Goal: Feedback & Contribution: Leave review/rating

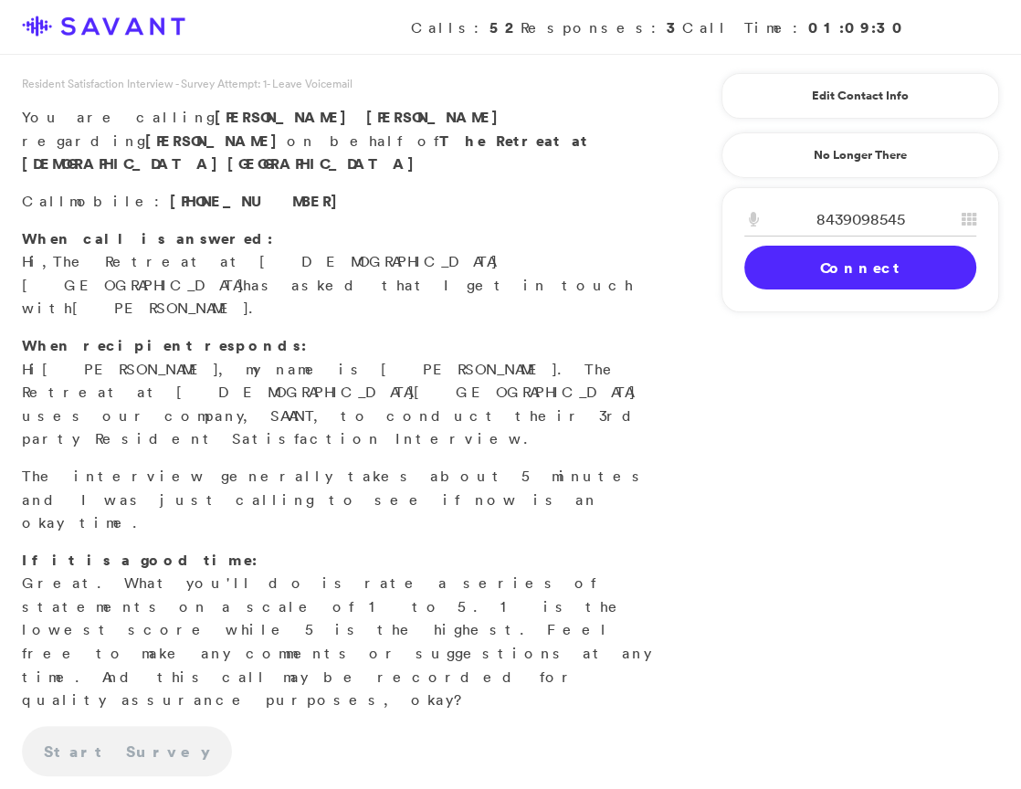
click at [796, 269] on link "Connect" at bounding box center [860, 268] width 232 height 44
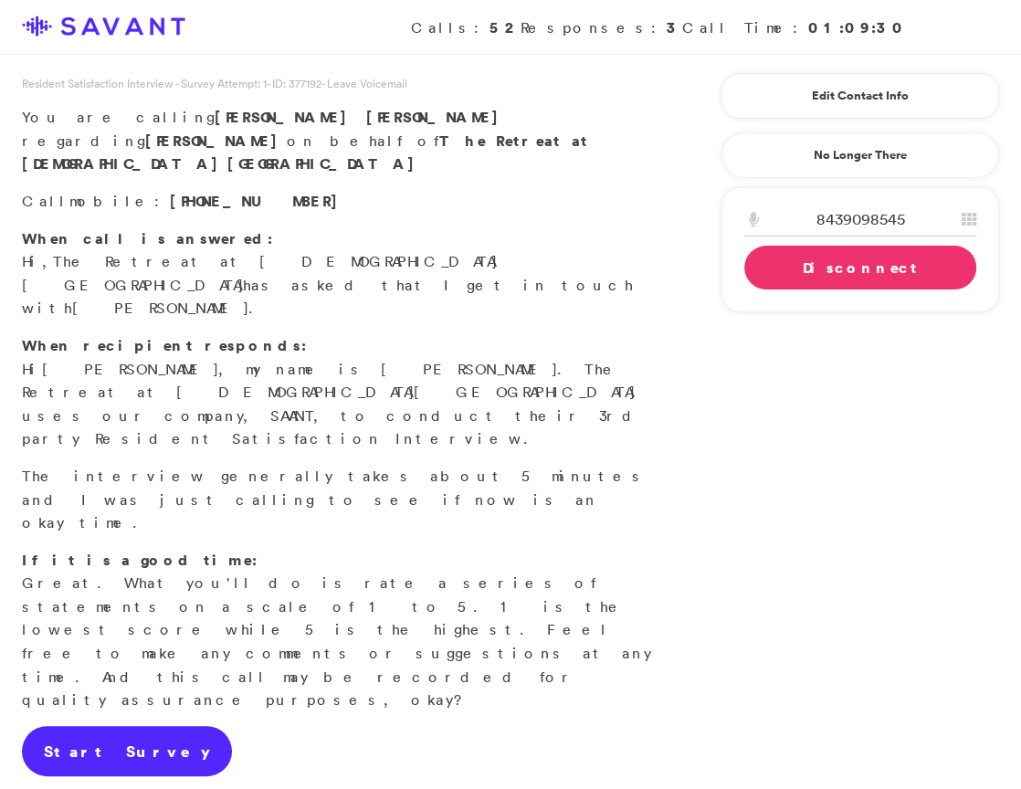
click at [92, 726] on link "Start Survey" at bounding box center [127, 751] width 210 height 51
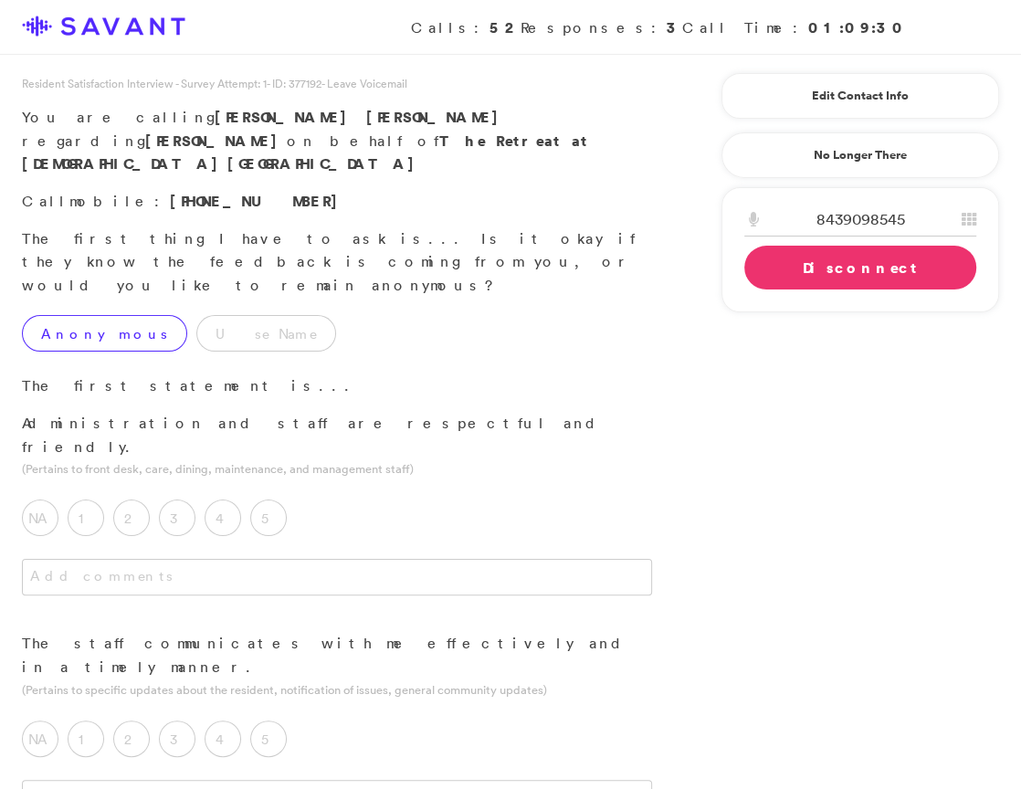
click at [105, 315] on label "Anonymous" at bounding box center [104, 333] width 165 height 37
click at [279, 500] on label "5" at bounding box center [268, 518] width 37 height 37
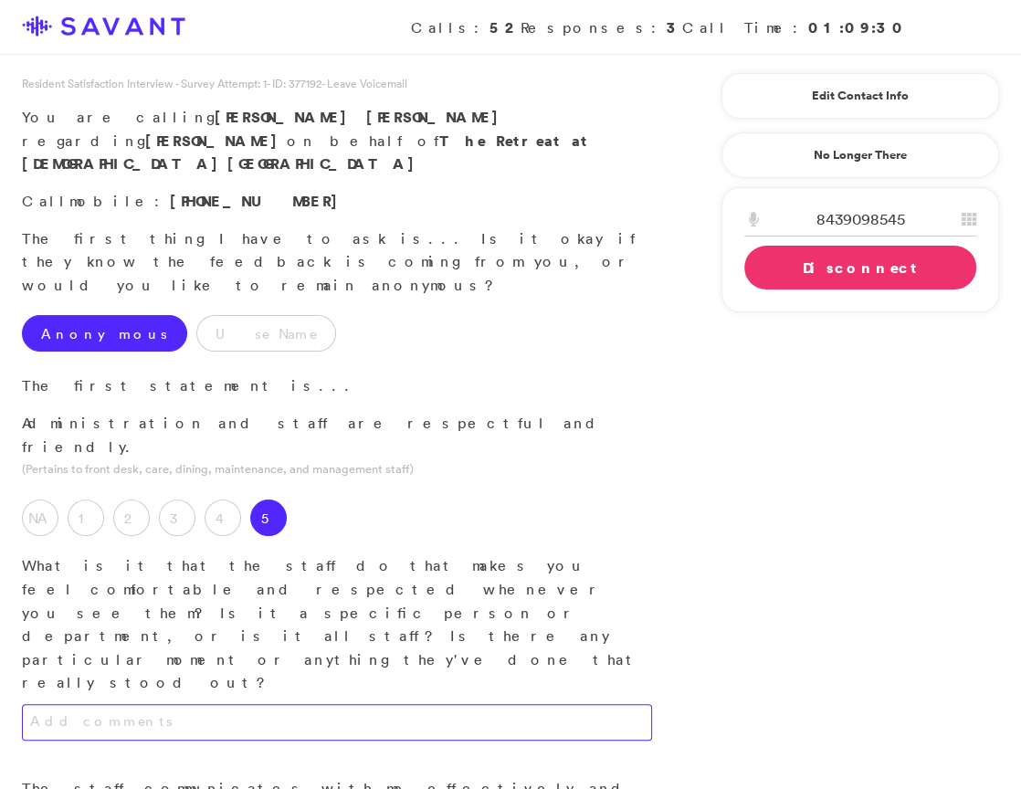
click at [305, 704] on textarea at bounding box center [337, 722] width 630 height 37
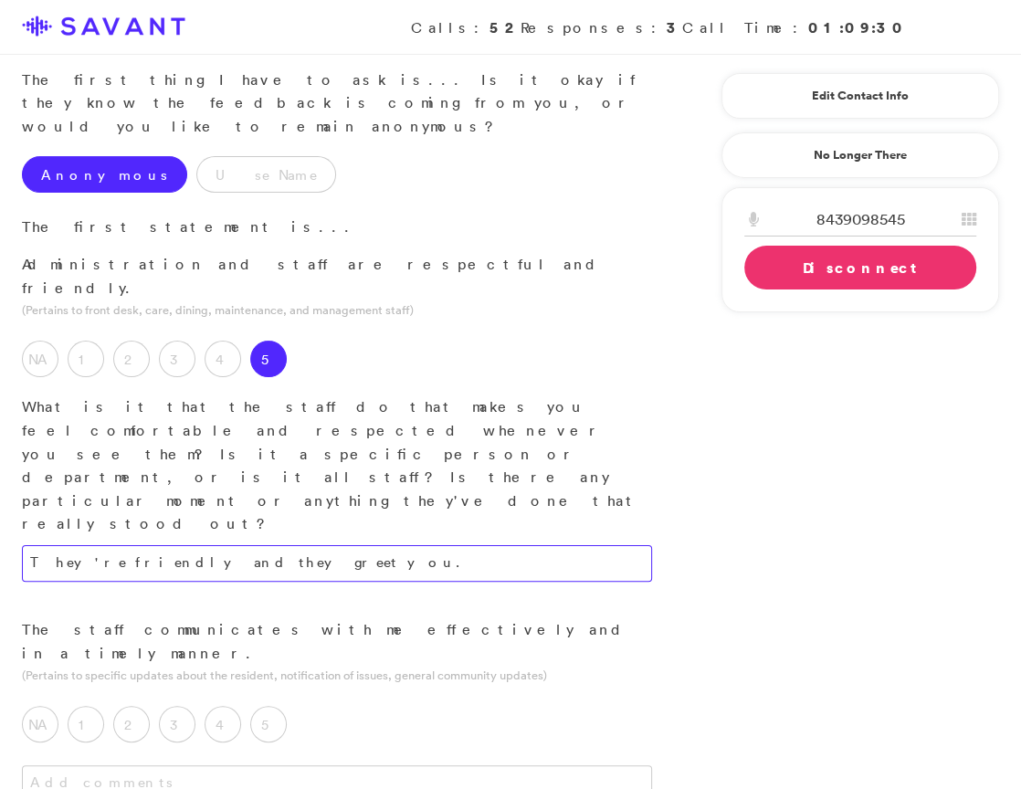
scroll to position [162, 0]
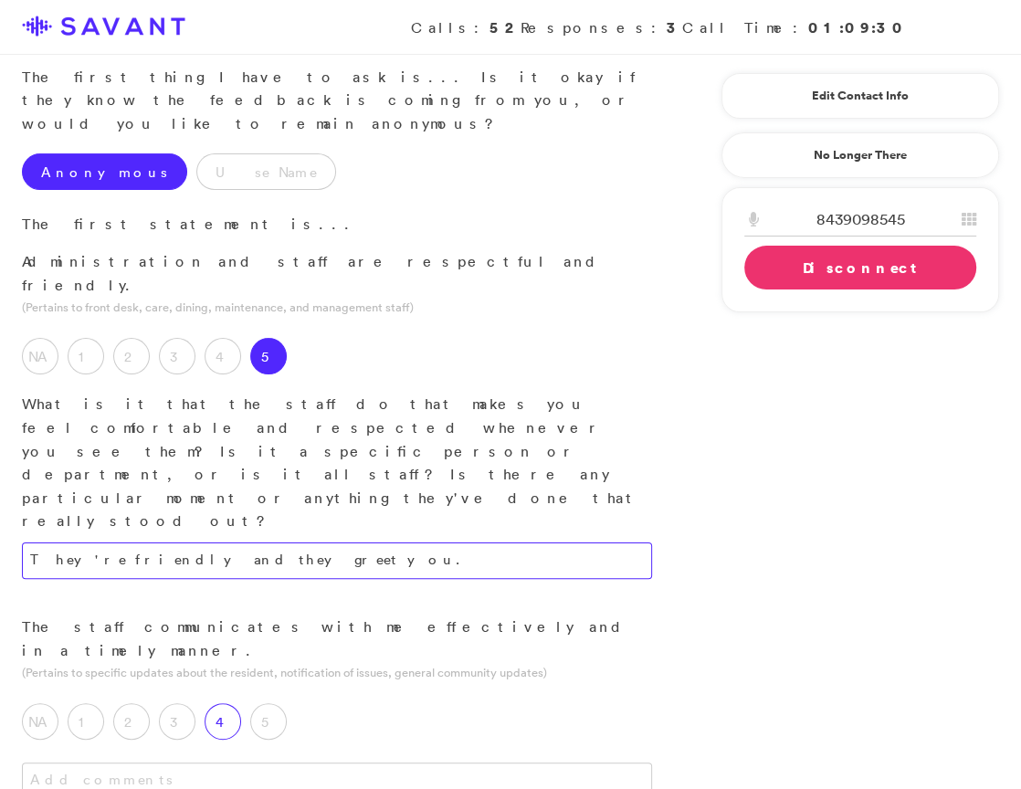
type textarea "They're friendly and they greet you."
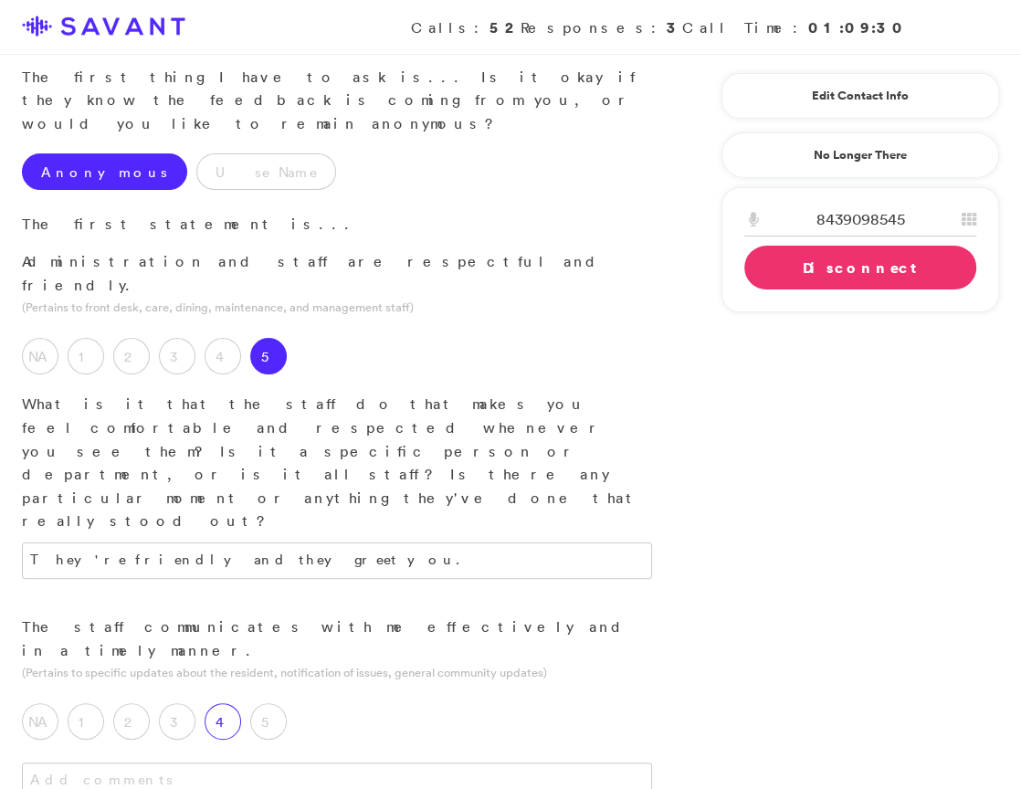
click at [216, 703] on label "4" at bounding box center [223, 721] width 37 height 37
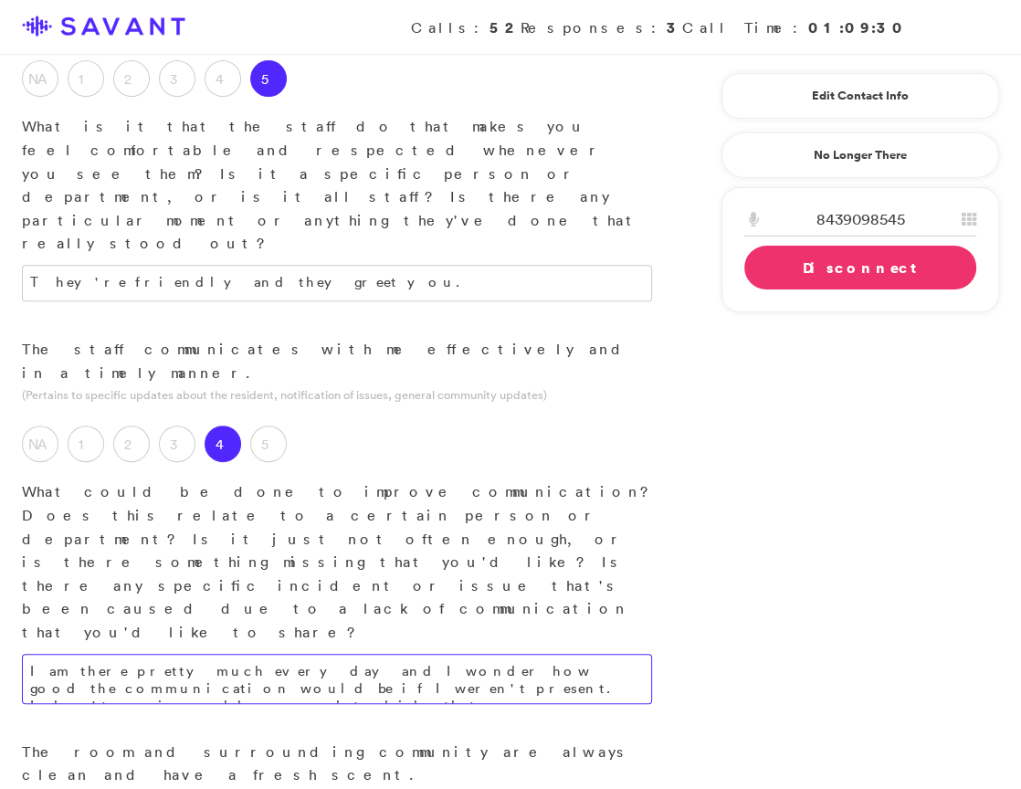
scroll to position [734, 0]
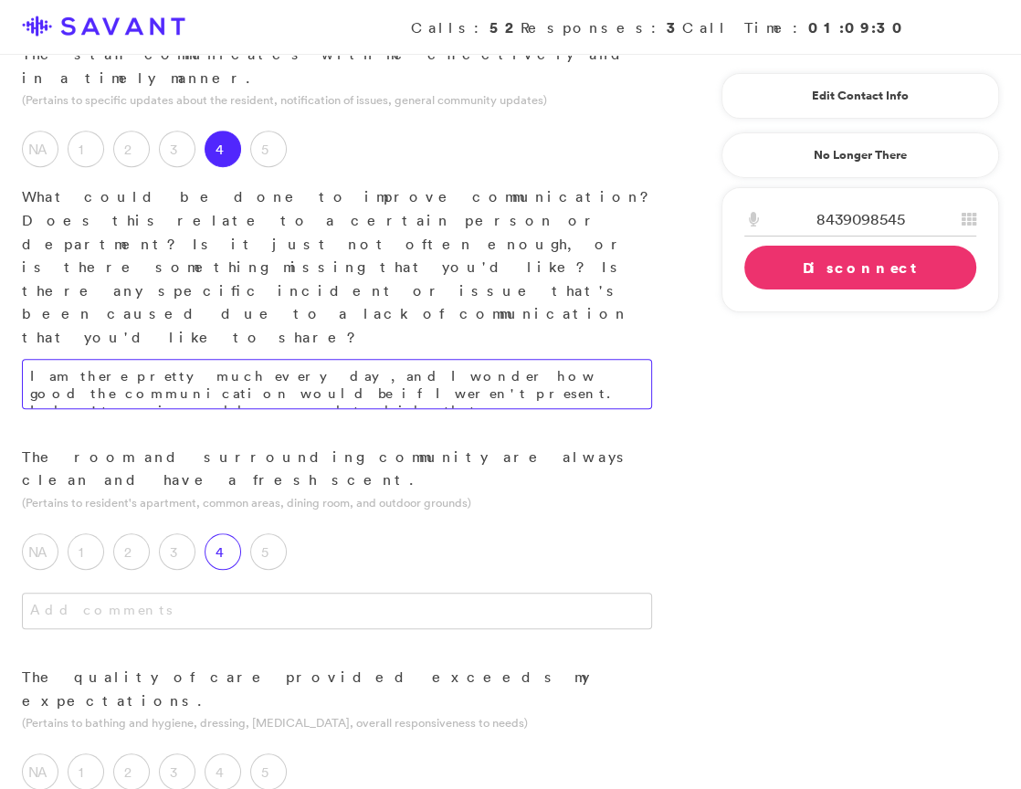
type textarea "I am there pretty much every day, and I wonder how good the communication would…"
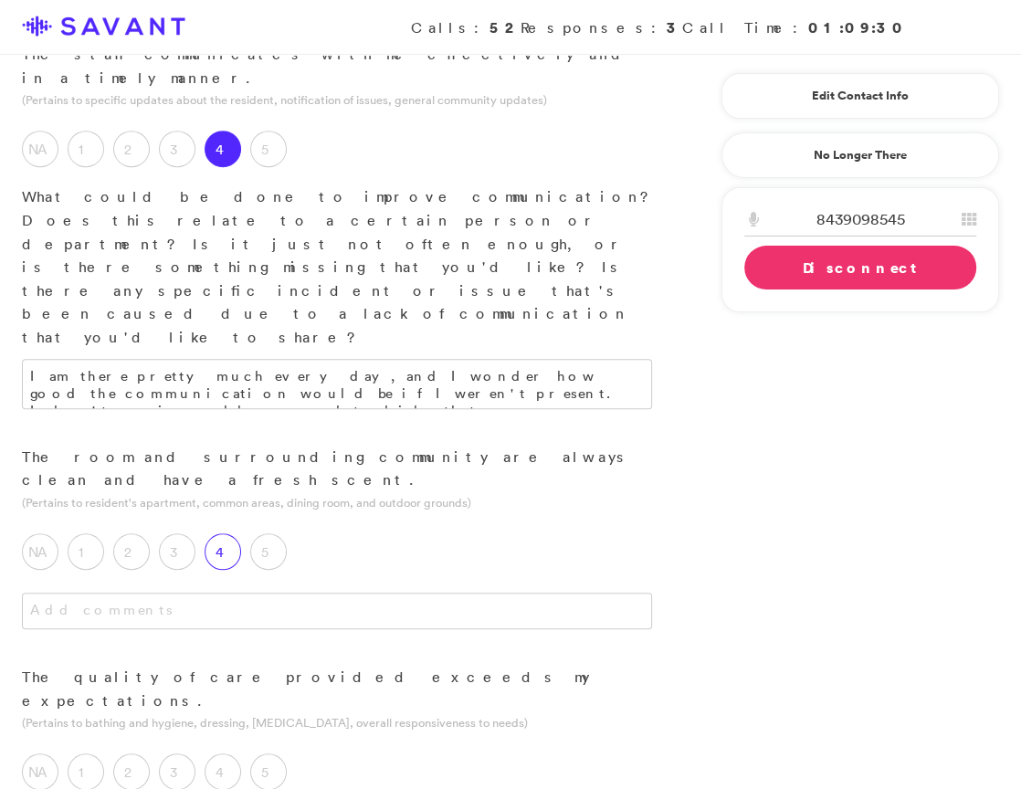
click at [226, 533] on label "4" at bounding box center [223, 551] width 37 height 37
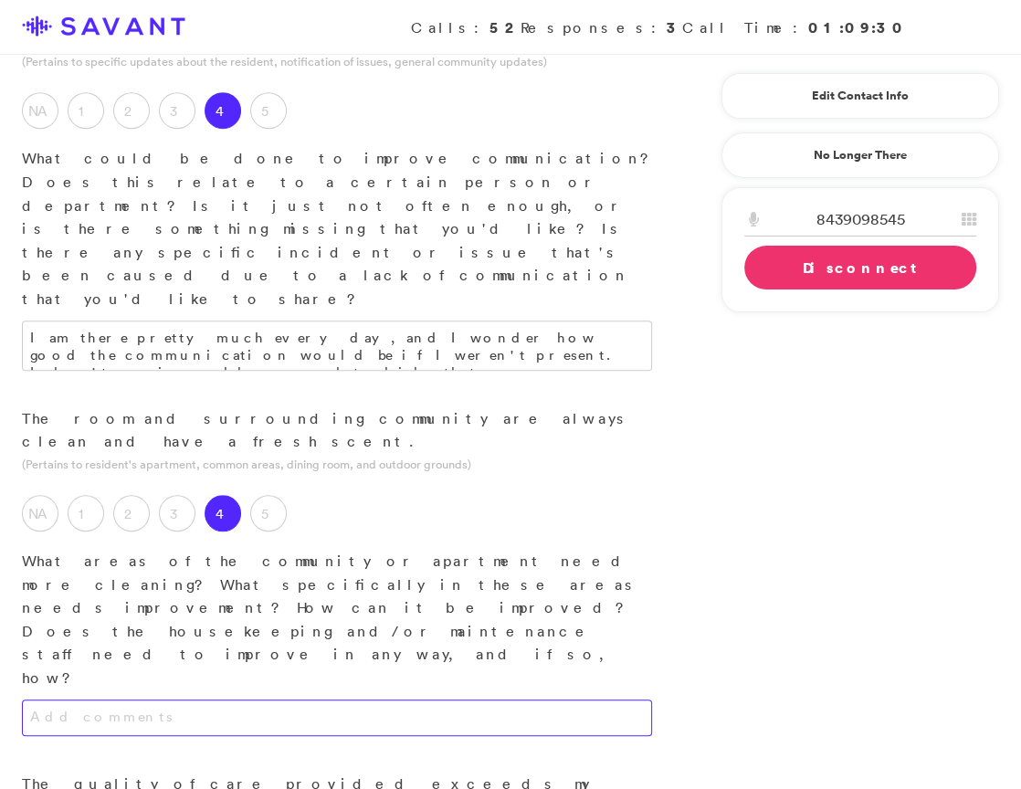
scroll to position [784, 0]
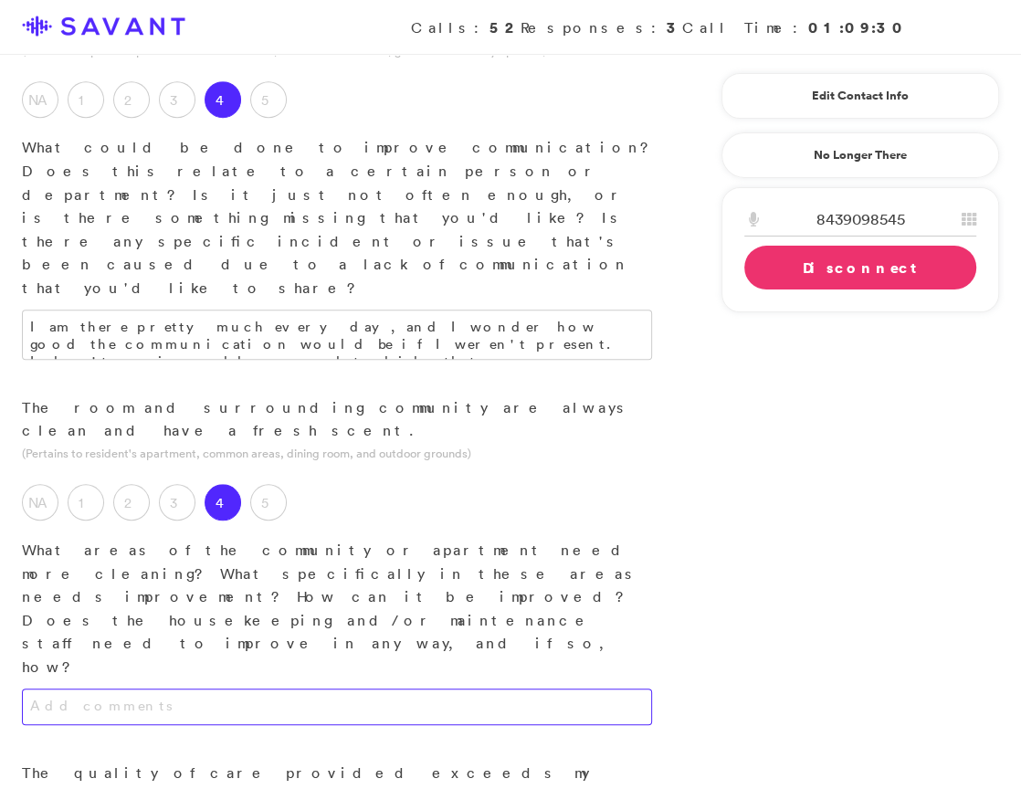
click at [308, 689] on textarea at bounding box center [337, 707] width 630 height 37
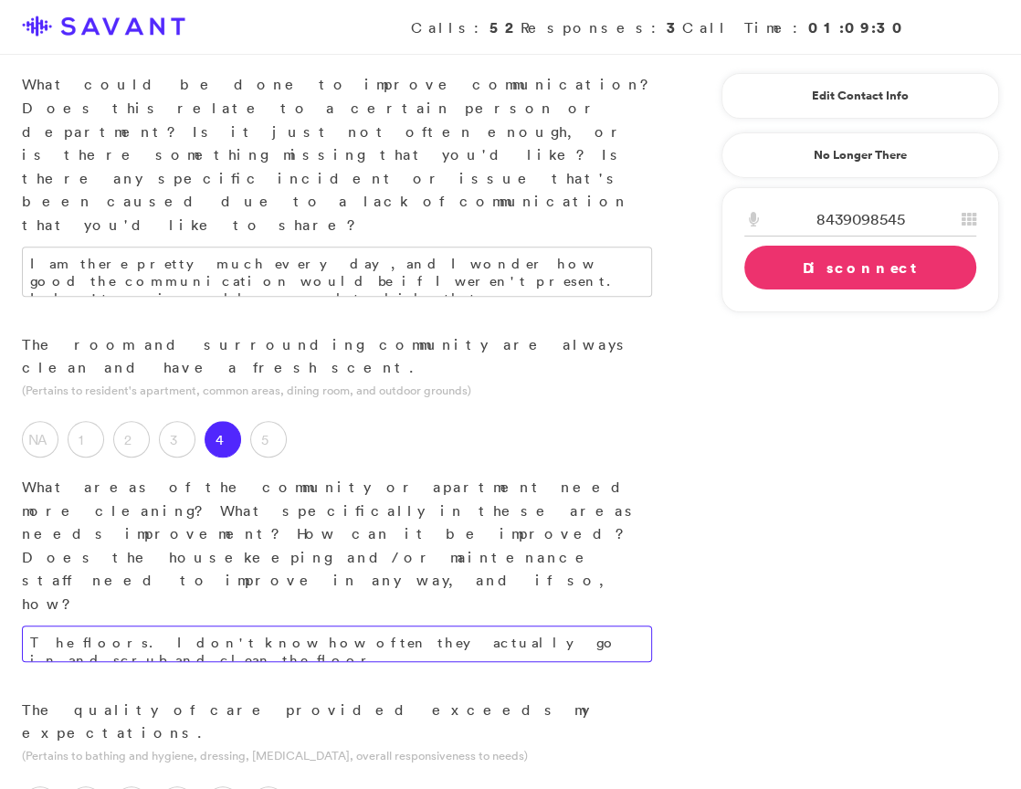
scroll to position [869, 0]
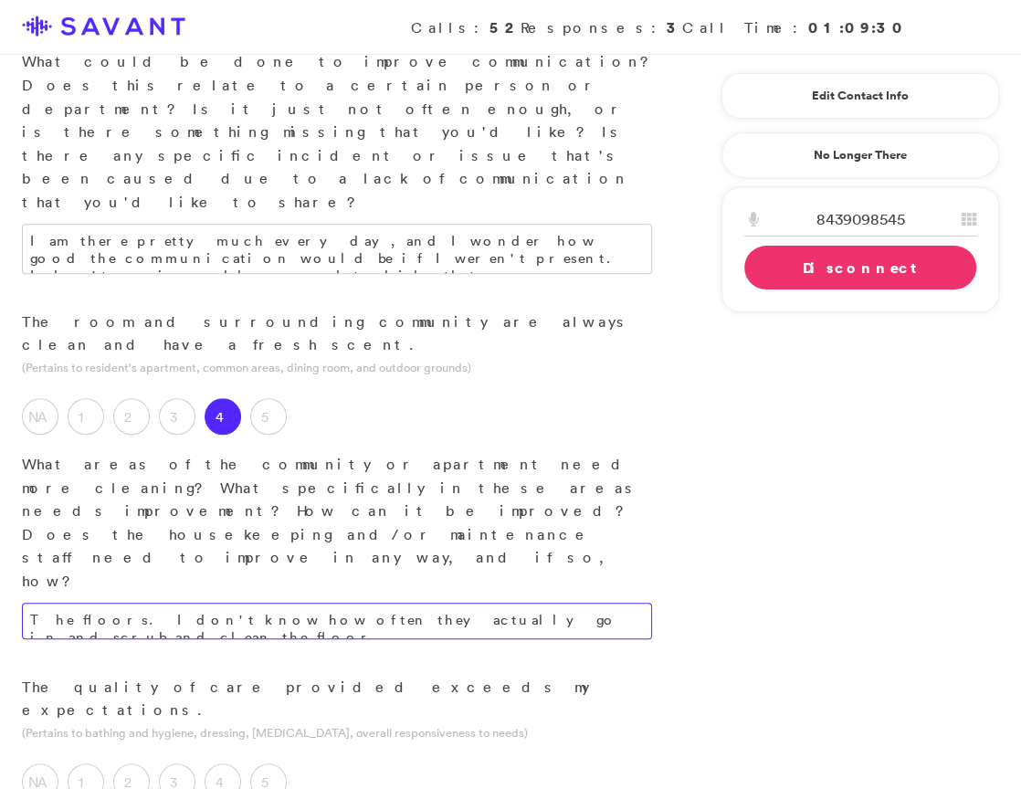
type textarea "The floors. I don't know how often they actually go in and scrub and clean the …"
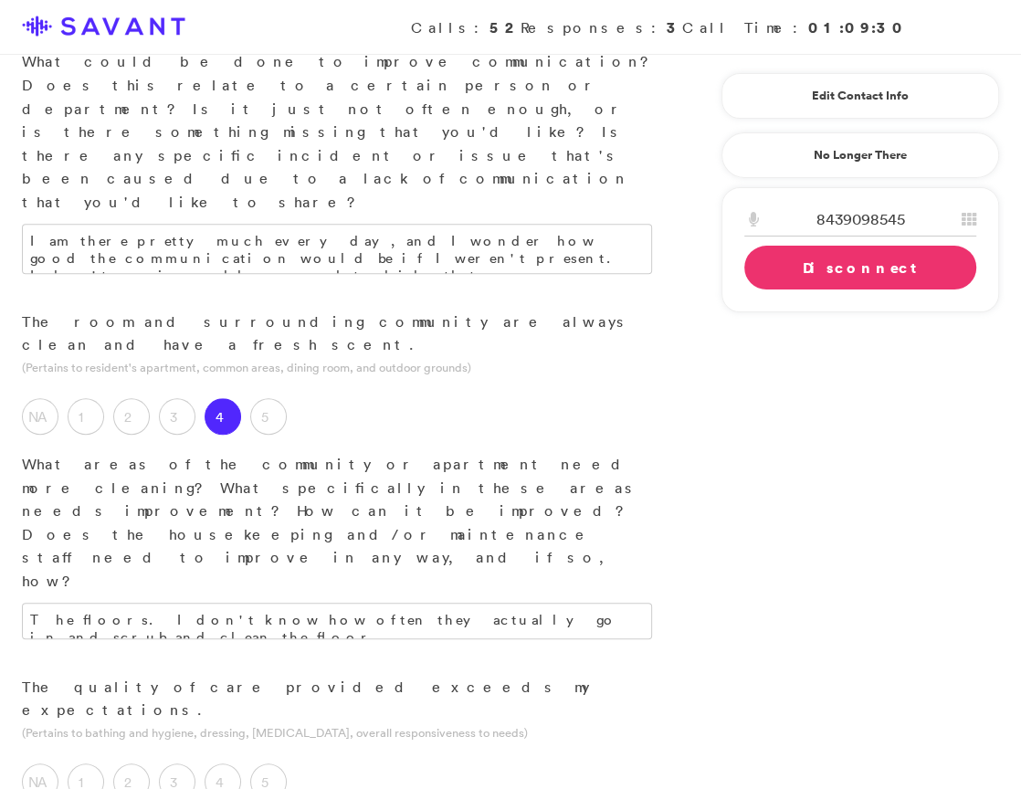
click at [230, 763] on label "4" at bounding box center [223, 781] width 37 height 37
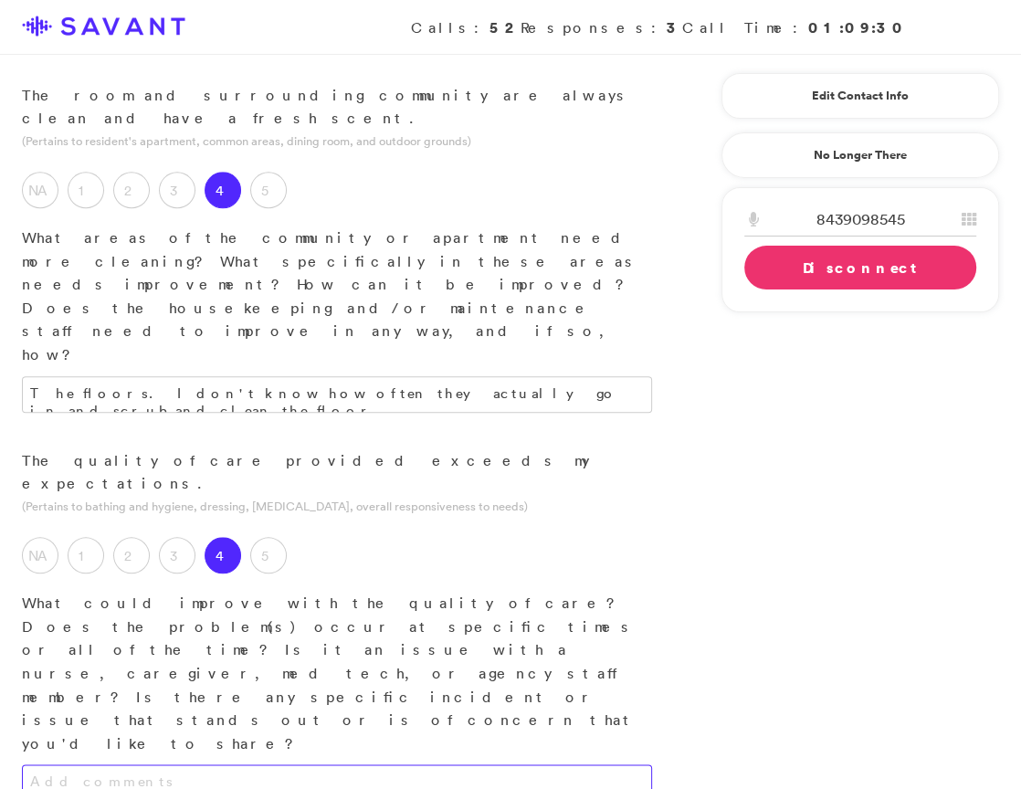
scroll to position [1101, 0]
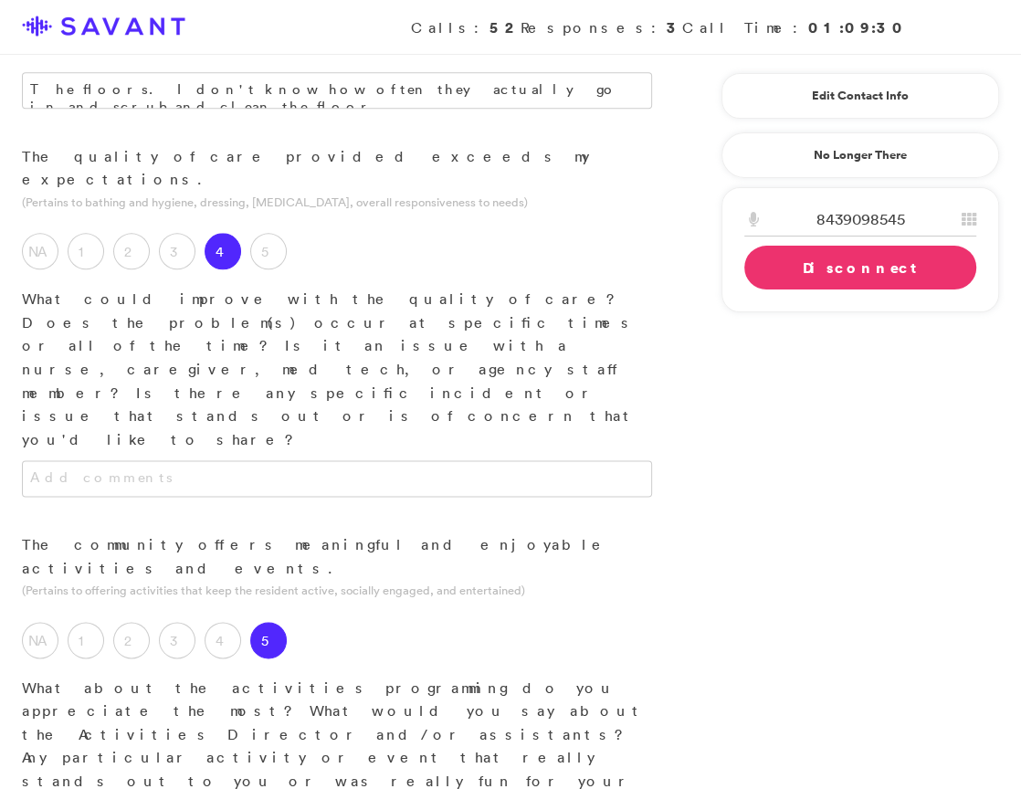
scroll to position [1407, 0]
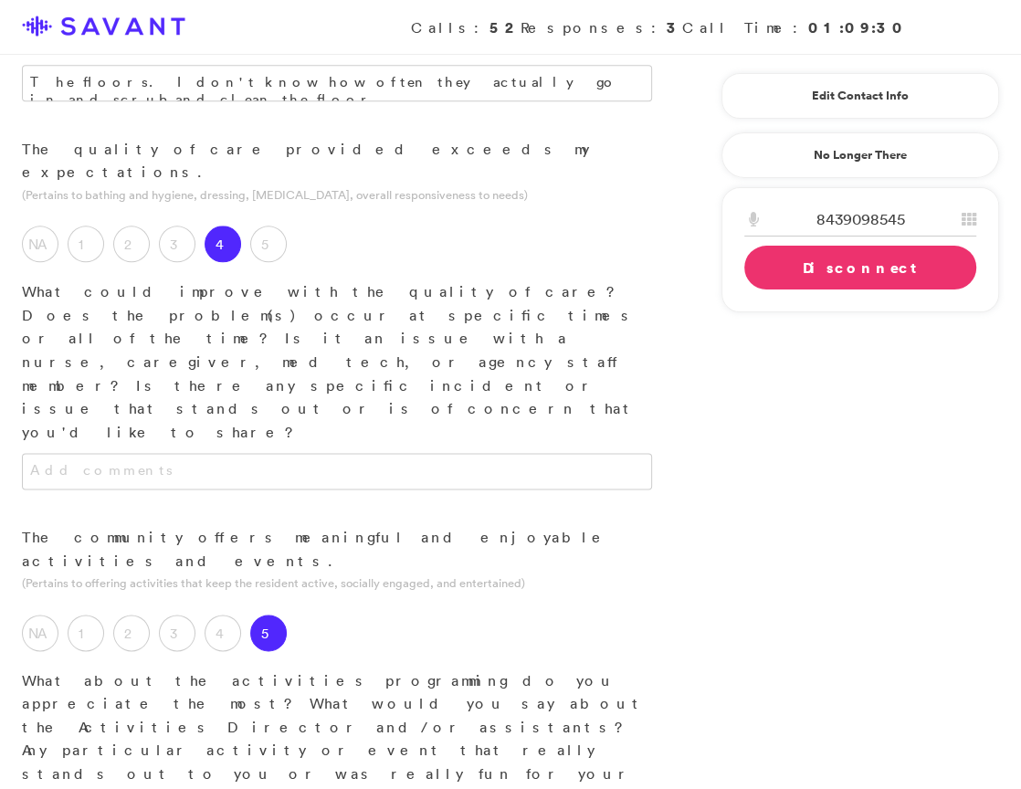
type textarea "The live music is great."
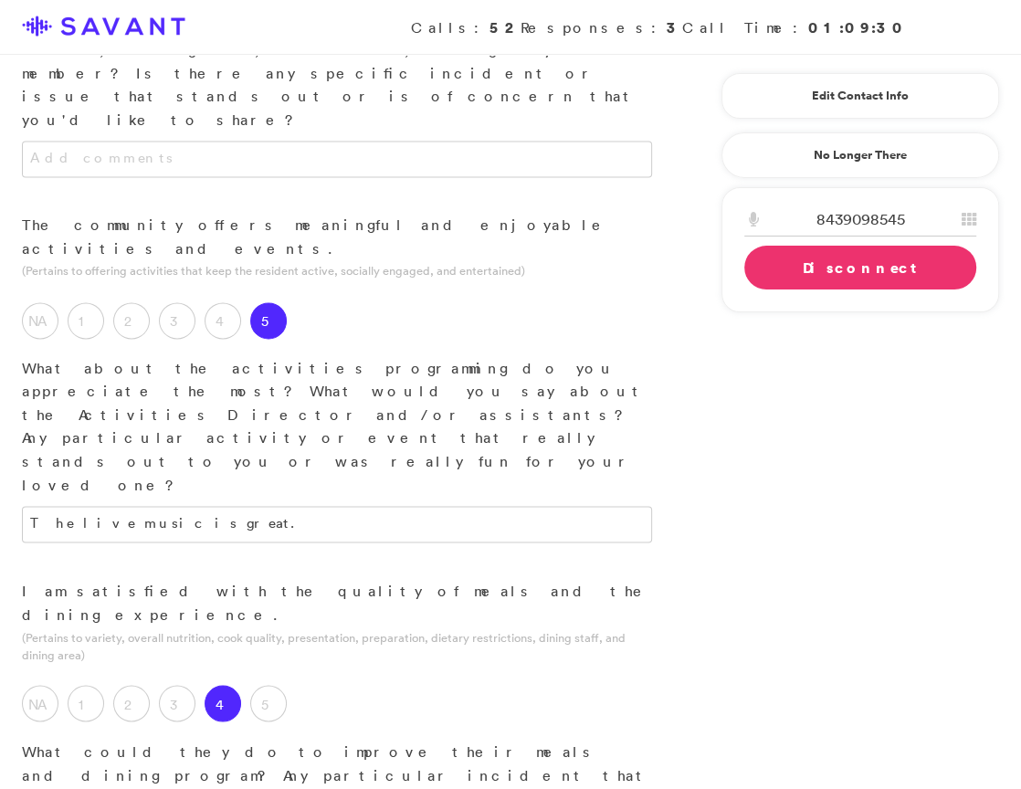
scroll to position [1724, 0]
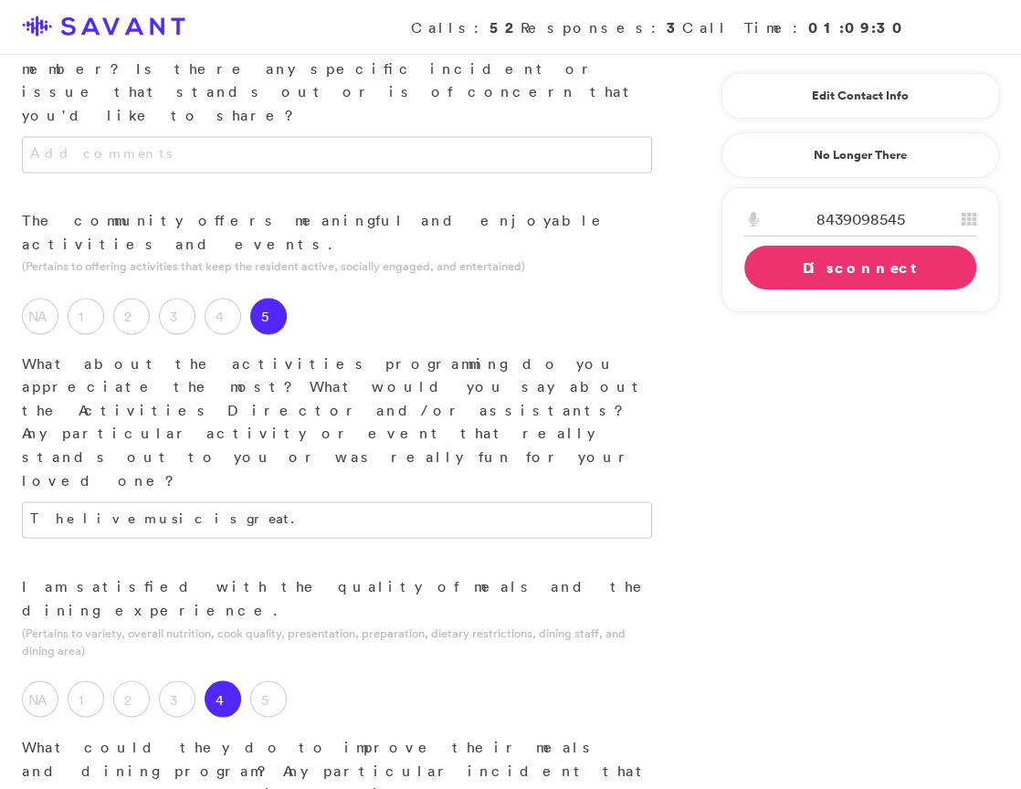
type textarea "It seems to be a good variety. They could improve on the soups; I don't think t…"
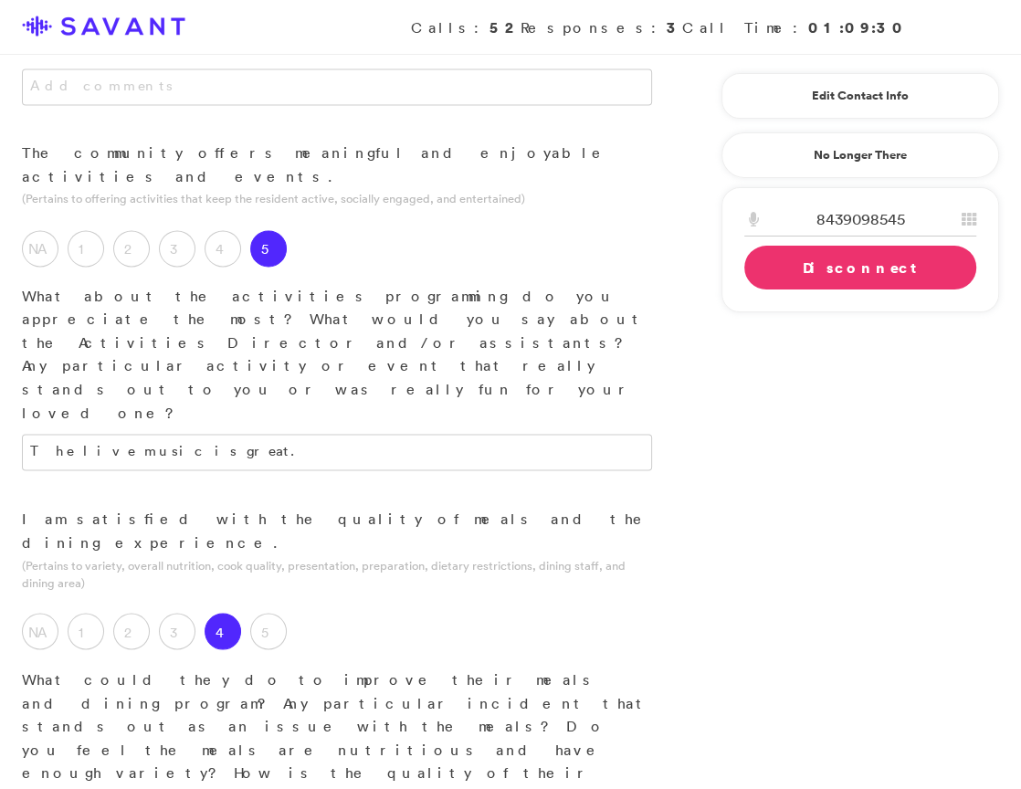
scroll to position [1799, 0]
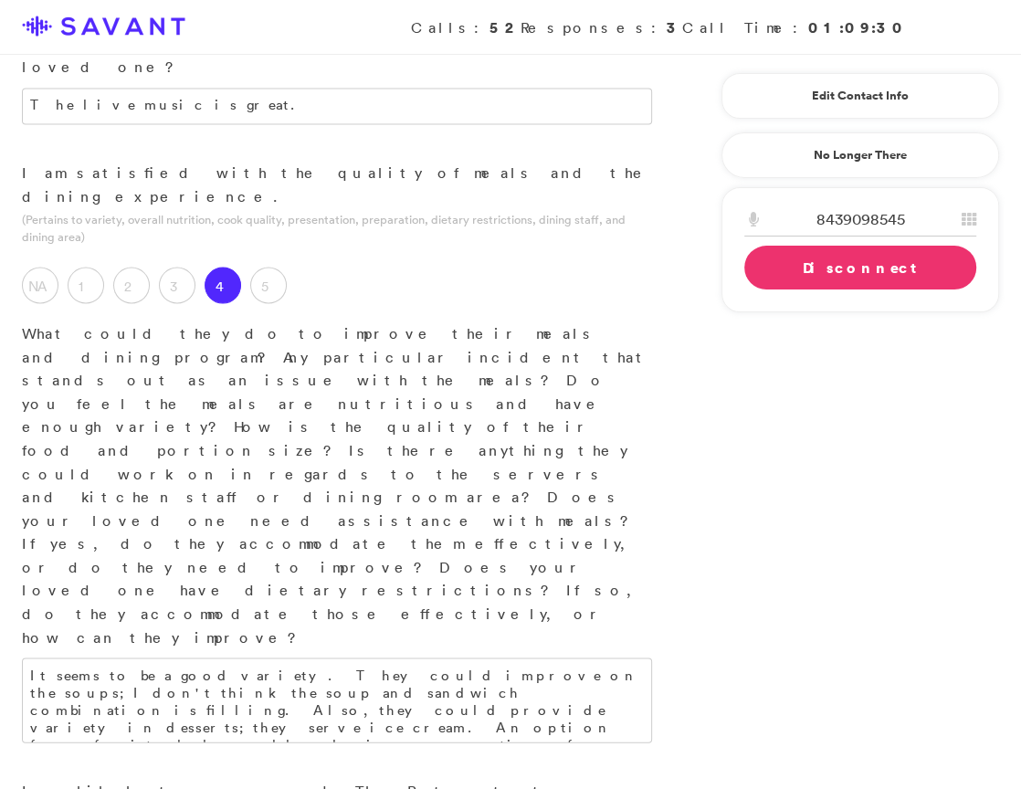
scroll to position [2139, 0]
type textarea "Overall good care."
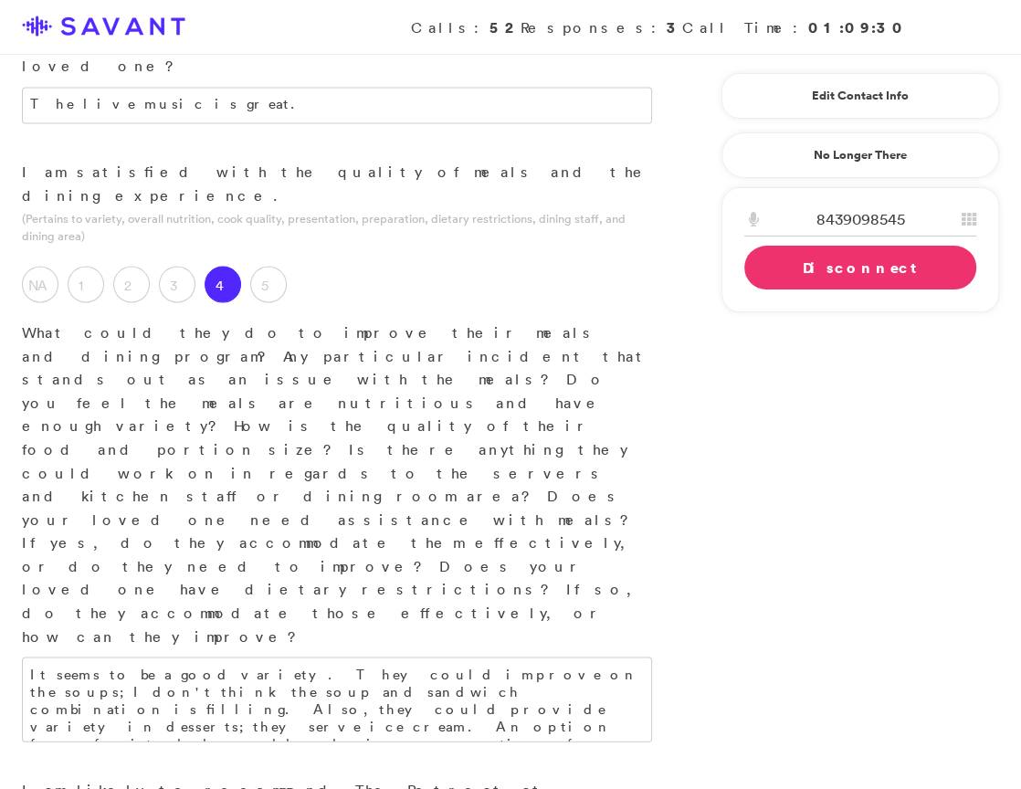
drag, startPoint x: 185, startPoint y: 500, endPoint x: 25, endPoint y: 481, distance: 161.9
type textarea "They could improve with staffing, specifically the night staff. I have had some…"
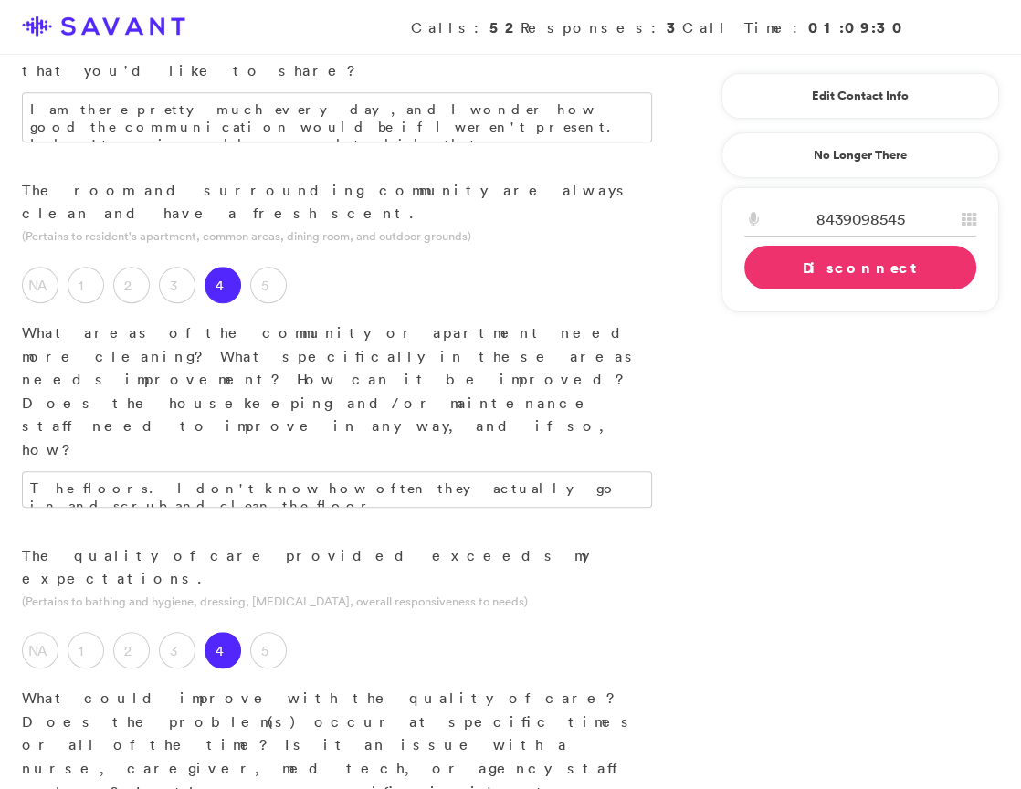
scroll to position [997, 0]
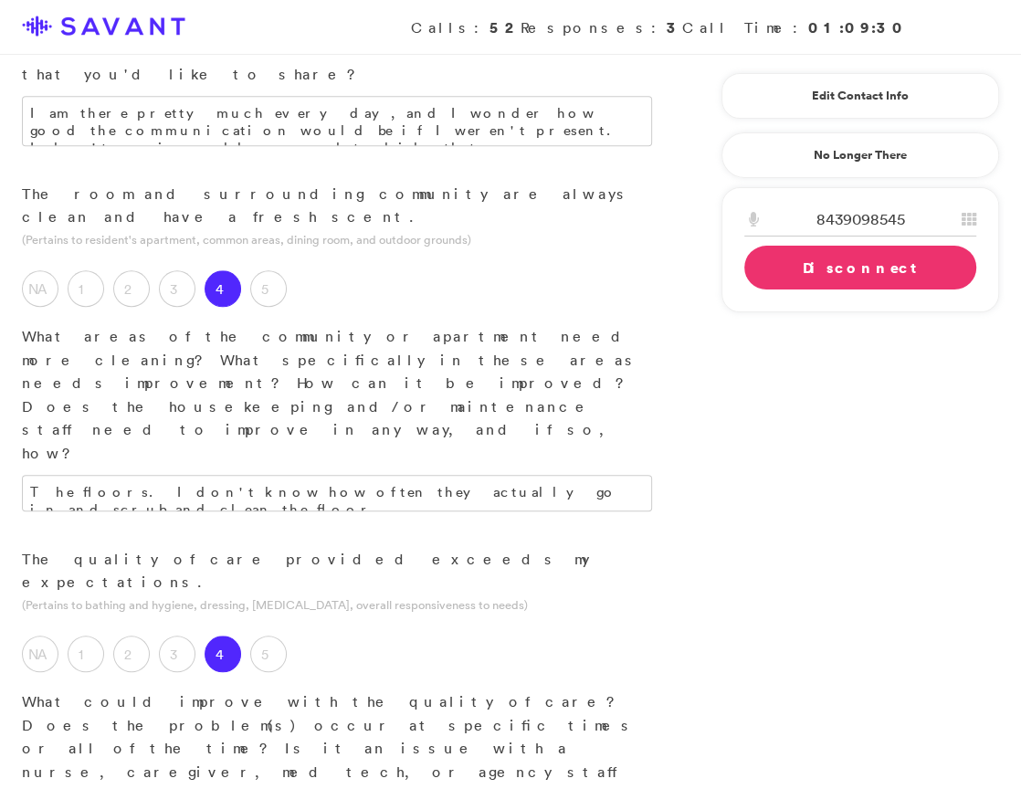
type textarea "They seem very kind, and 90% seem like they really care. The remaining staff do…"
drag, startPoint x: 346, startPoint y: 451, endPoint x: 597, endPoint y: 437, distance: 251.5
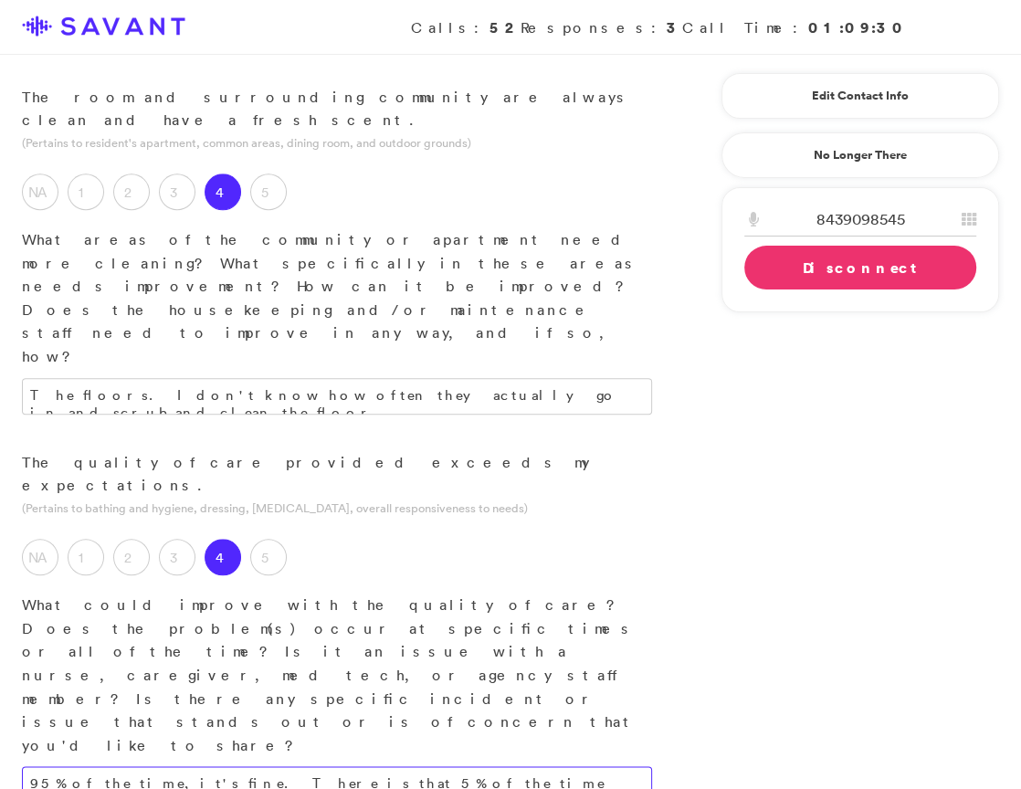
scroll to position [1092, 0]
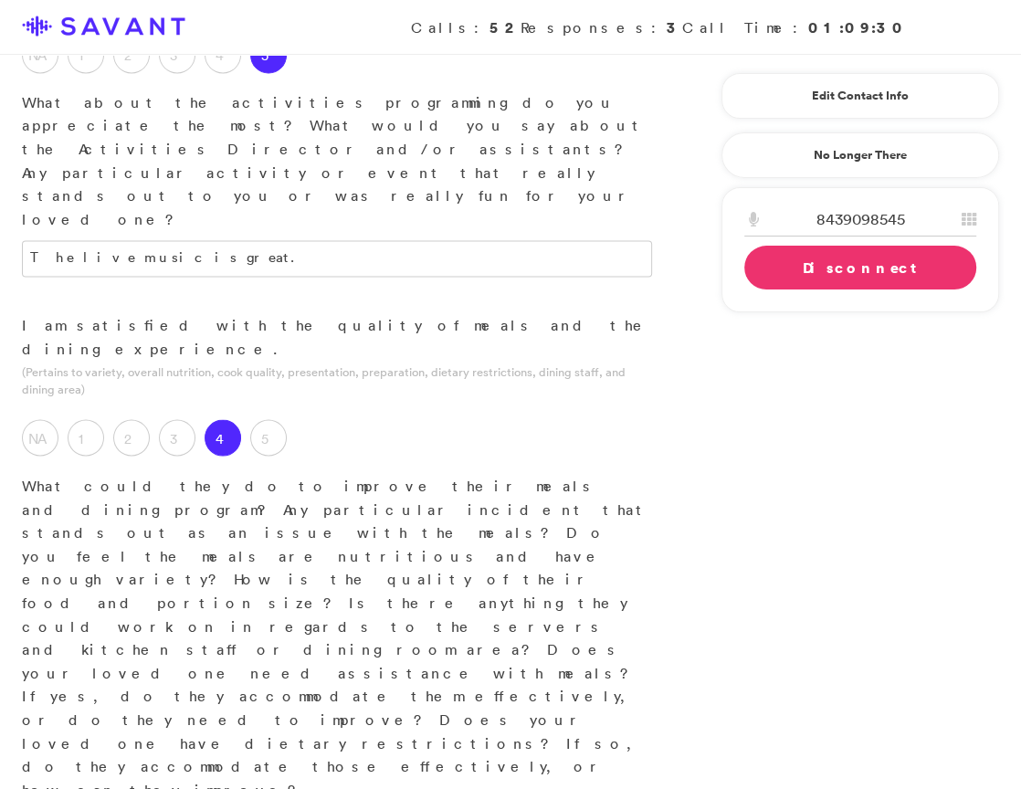
scroll to position [2568, 0]
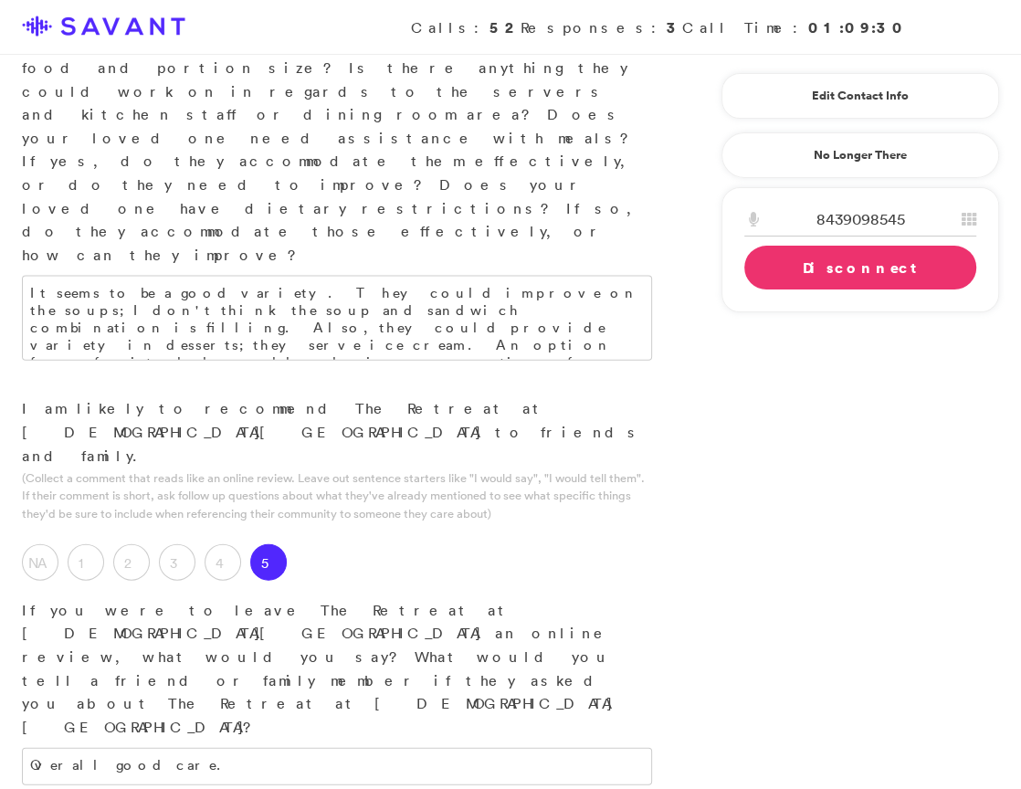
type textarea "95% of the time, it's fine. There is that 5% of the time where the staff don't …"
click at [835, 268] on link "Disconnect" at bounding box center [860, 268] width 232 height 44
